Goal: Find specific page/section: Find specific page/section

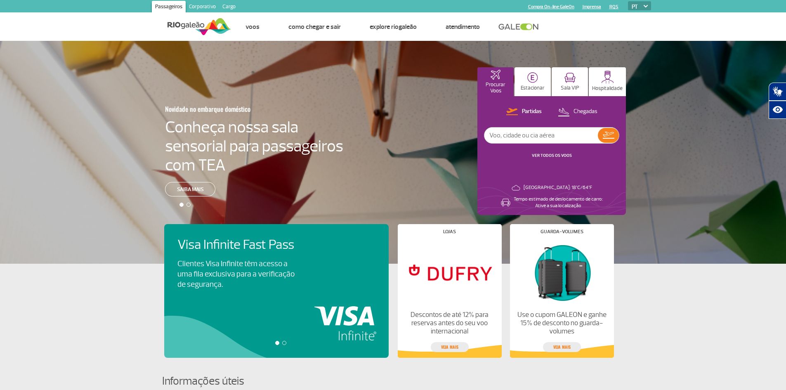
click at [196, 7] on link "Corporativo" at bounding box center [202, 7] width 33 height 13
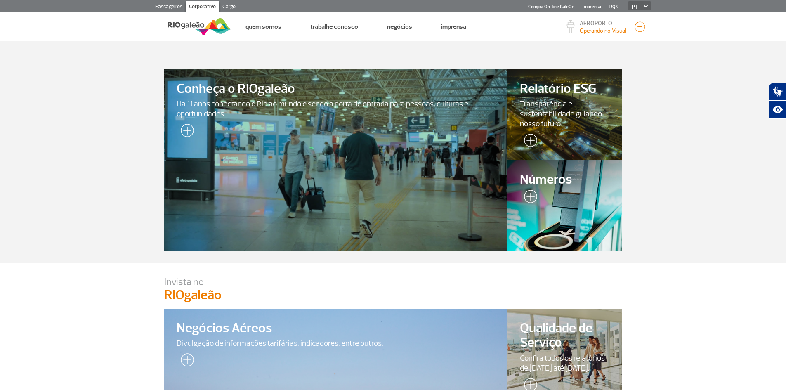
click at [533, 191] on img at bounding box center [528, 198] width 17 height 16
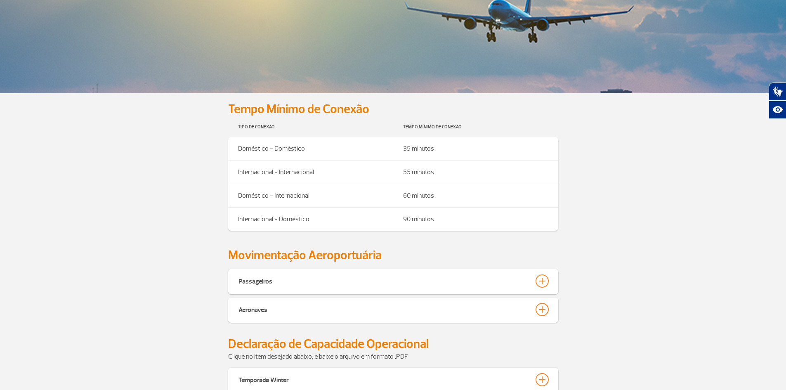
scroll to position [247, 0]
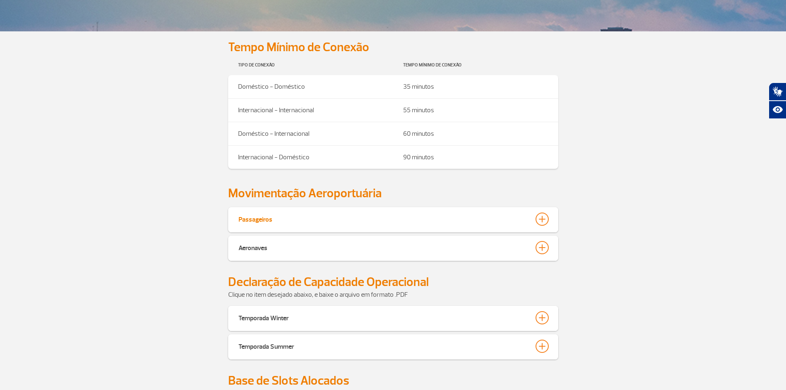
click at [541, 219] on div at bounding box center [541, 218] width 13 height 13
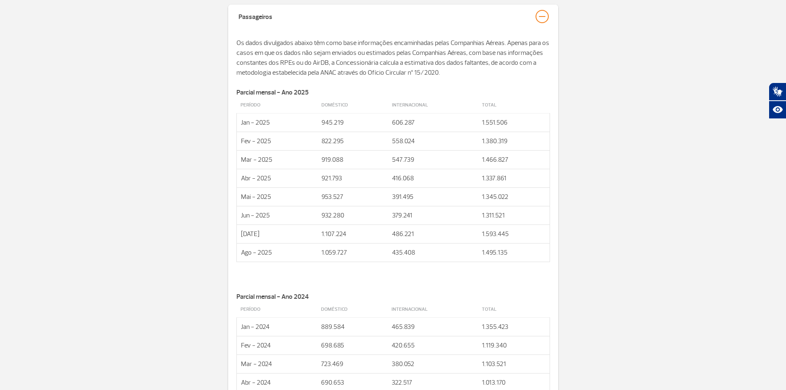
scroll to position [454, 0]
